Goal: Task Accomplishment & Management: Use online tool/utility

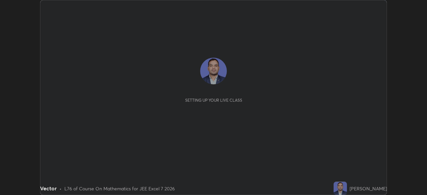
scroll to position [195, 427]
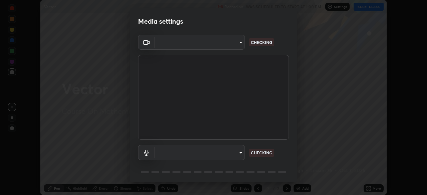
type input "aa36e69ab0c88cc8f992b177efc0368f24d8e8c052c335078adb188e95c7aa57"
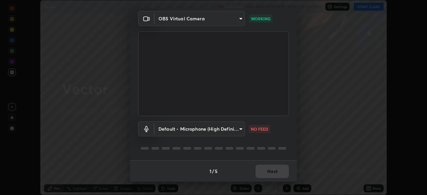
click at [236, 131] on body "Erase all Vector Recording WAS SCHEDULED TO START AT 1:00 PM Settings START CLA…" at bounding box center [213, 97] width 427 height 195
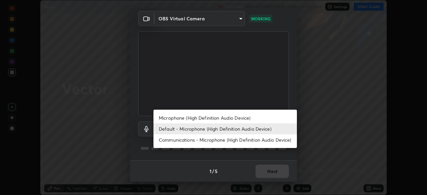
click at [247, 119] on li "Microphone (High Definition Audio Device)" at bounding box center [226, 117] width 144 height 11
type input "2b24ba9d2ca74351948b0617c99dc8409d11c9a3fd25ca6b2dc72b4d2d44406f"
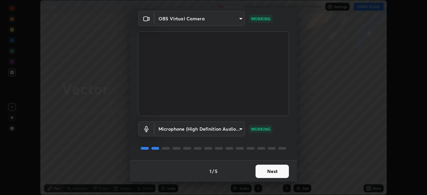
click at [272, 172] on button "Next" at bounding box center [272, 171] width 33 height 13
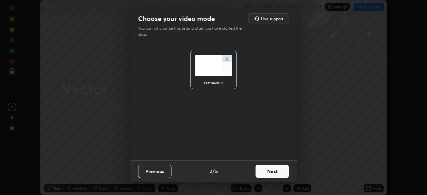
click at [280, 172] on button "Next" at bounding box center [272, 171] width 33 height 13
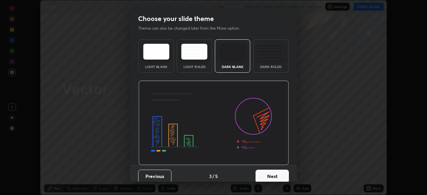
click at [283, 176] on button "Next" at bounding box center [272, 176] width 33 height 13
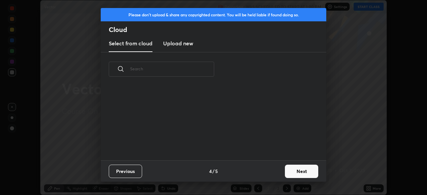
click at [301, 171] on button "Next" at bounding box center [301, 171] width 33 height 13
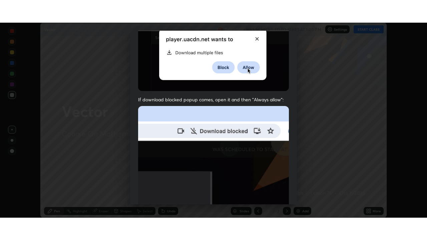
scroll to position [160, 0]
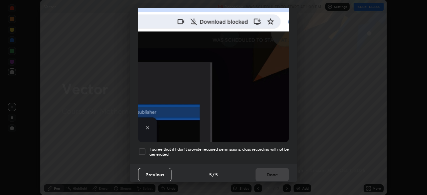
click at [144, 149] on div at bounding box center [142, 152] width 8 height 8
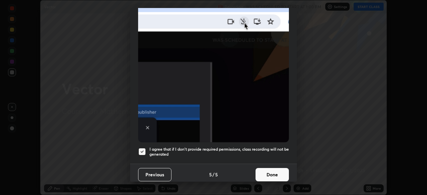
click at [272, 171] on button "Done" at bounding box center [272, 174] width 33 height 13
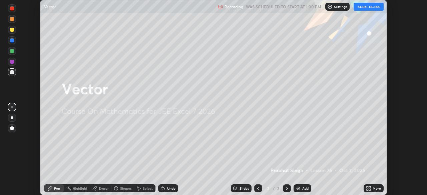
click at [367, 7] on button "START CLASS" at bounding box center [369, 7] width 30 height 8
click at [368, 189] on icon at bounding box center [368, 190] width 2 height 2
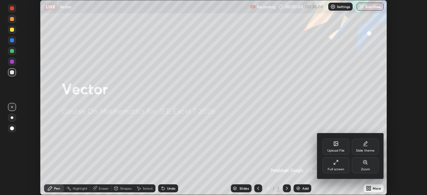
click at [334, 168] on div "Full screen" at bounding box center [336, 169] width 17 height 3
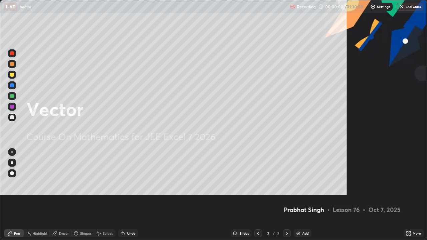
scroll to position [240, 427]
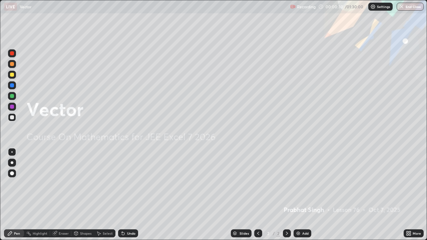
click at [299, 195] on img at bounding box center [298, 233] width 5 height 5
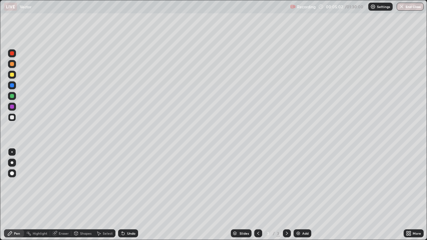
click at [12, 78] on div at bounding box center [12, 75] width 8 height 8
click at [297, 195] on img at bounding box center [298, 233] width 5 height 5
click at [127, 195] on div "Undo" at bounding box center [128, 234] width 20 height 8
click at [126, 195] on div "Undo" at bounding box center [128, 234] width 20 height 8
click at [127, 195] on div "Undo" at bounding box center [131, 233] width 8 height 3
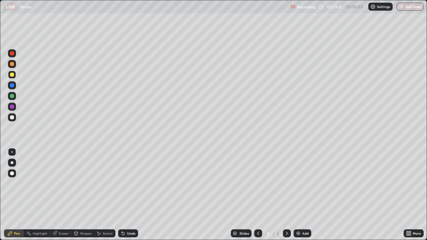
click at [13, 119] on div at bounding box center [12, 117] width 8 height 8
click at [286, 195] on icon at bounding box center [286, 233] width 5 height 5
click at [297, 195] on img at bounding box center [298, 233] width 5 height 5
click at [12, 99] on div at bounding box center [12, 96] width 8 height 8
click at [122, 195] on icon at bounding box center [123, 234] width 3 height 3
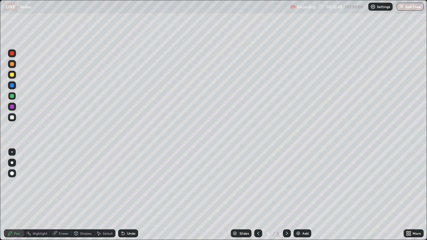
click at [13, 74] on div at bounding box center [12, 75] width 4 height 4
click at [128, 195] on div "Undo" at bounding box center [128, 234] width 20 height 8
click at [129, 195] on div "Undo" at bounding box center [131, 233] width 8 height 3
click at [15, 98] on div at bounding box center [12, 96] width 8 height 8
click at [298, 195] on img at bounding box center [298, 233] width 5 height 5
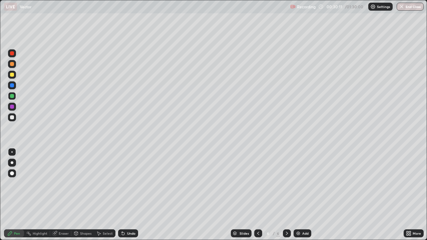
click at [299, 195] on img at bounding box center [298, 233] width 5 height 5
click at [15, 78] on div at bounding box center [12, 74] width 8 height 11
click at [13, 117] on div at bounding box center [12, 117] width 4 height 4
click at [127, 195] on div "Undo" at bounding box center [131, 233] width 8 height 3
click at [297, 195] on img at bounding box center [298, 233] width 5 height 5
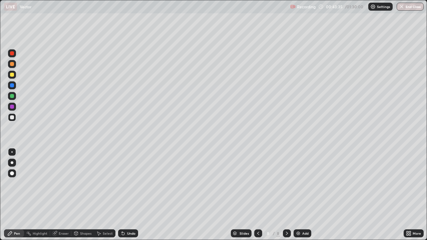
click at [12, 77] on div at bounding box center [12, 75] width 8 height 8
click at [296, 195] on img at bounding box center [298, 233] width 5 height 5
click at [123, 195] on icon at bounding box center [123, 234] width 3 height 3
click at [127, 195] on div "Undo" at bounding box center [131, 233] width 8 height 3
click at [127, 195] on div "Undo" at bounding box center [128, 234] width 20 height 8
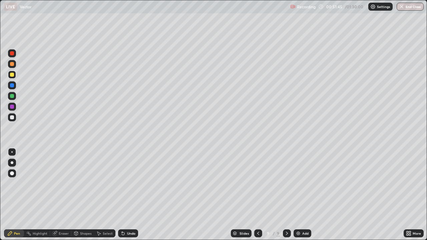
click at [127, 195] on div "Undo" at bounding box center [128, 234] width 20 height 8
click at [125, 195] on div "Undo" at bounding box center [128, 234] width 20 height 8
click at [298, 195] on img at bounding box center [298, 233] width 5 height 5
click at [300, 195] on img at bounding box center [298, 233] width 5 height 5
click at [258, 195] on icon at bounding box center [258, 233] width 5 height 5
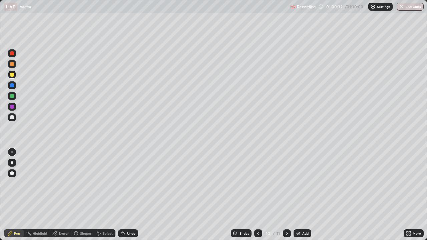
click at [124, 195] on icon at bounding box center [122, 233] width 5 height 5
click at [122, 195] on icon at bounding box center [123, 234] width 3 height 3
click at [13, 119] on div at bounding box center [12, 117] width 4 height 4
click at [14, 55] on div at bounding box center [12, 53] width 8 height 8
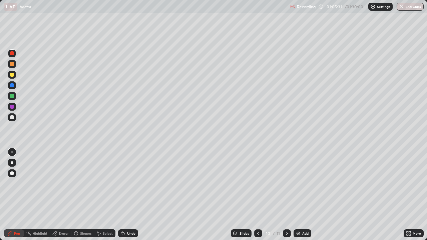
click at [286, 195] on icon at bounding box center [286, 233] width 5 height 5
click at [13, 118] on div at bounding box center [12, 117] width 4 height 4
click at [298, 195] on img at bounding box center [298, 233] width 5 height 5
click at [12, 98] on div at bounding box center [12, 96] width 4 height 4
click at [14, 74] on div at bounding box center [12, 75] width 8 height 8
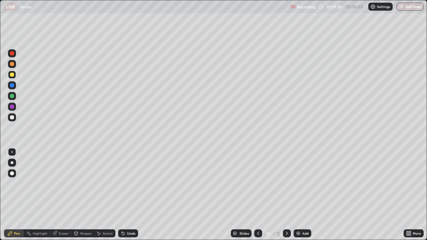
click at [13, 121] on div at bounding box center [12, 117] width 8 height 8
click at [297, 195] on img at bounding box center [298, 233] width 5 height 5
click at [12, 96] on div at bounding box center [12, 96] width 4 height 4
click at [10, 76] on div at bounding box center [12, 75] width 4 height 4
click at [299, 195] on img at bounding box center [298, 233] width 5 height 5
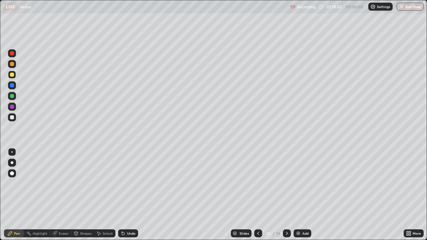
click at [13, 117] on div at bounding box center [12, 117] width 4 height 4
click at [258, 195] on icon at bounding box center [258, 233] width 5 height 5
click at [412, 5] on button "End Class" at bounding box center [410, 7] width 27 height 8
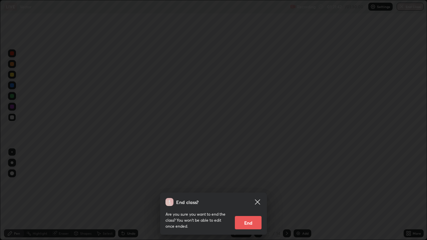
click at [253, 195] on button "End" at bounding box center [248, 222] width 27 height 13
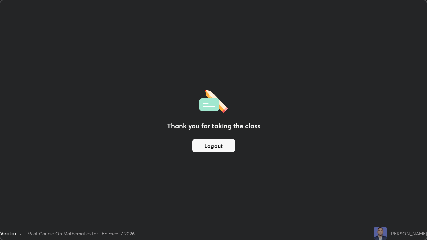
click at [219, 148] on button "Logout" at bounding box center [214, 145] width 42 height 13
